Goal: Find contact information: Find contact information

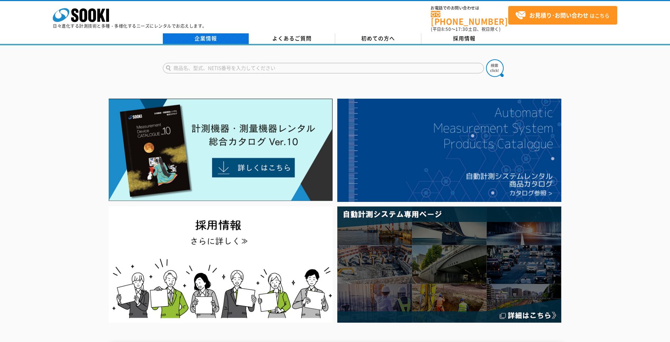
click at [203, 33] on link "企業情報" at bounding box center [206, 38] width 86 height 11
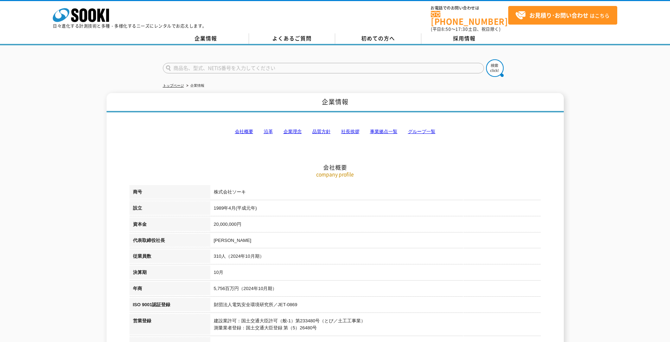
click at [249, 133] on h2 "会社概要" at bounding box center [334, 133] width 411 height 78
click at [249, 129] on link "会社概要" at bounding box center [244, 131] width 18 height 5
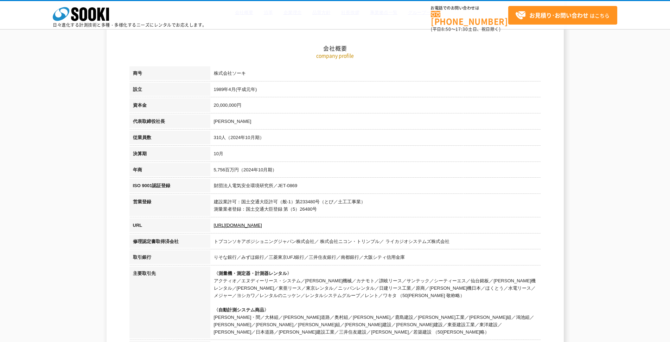
scroll to position [89, 0]
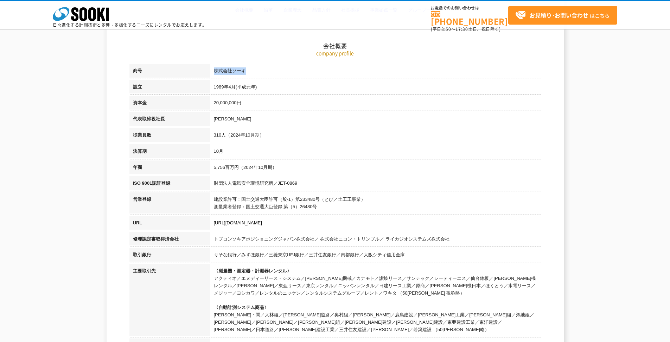
drag, startPoint x: 254, startPoint y: 74, endPoint x: 211, endPoint y: 71, distance: 42.7
click at [211, 71] on td "株式会社ソーキ" at bounding box center [375, 72] width 330 height 16
copy td "株式会社ソーキ"
